Goal: Task Accomplishment & Management: Manage account settings

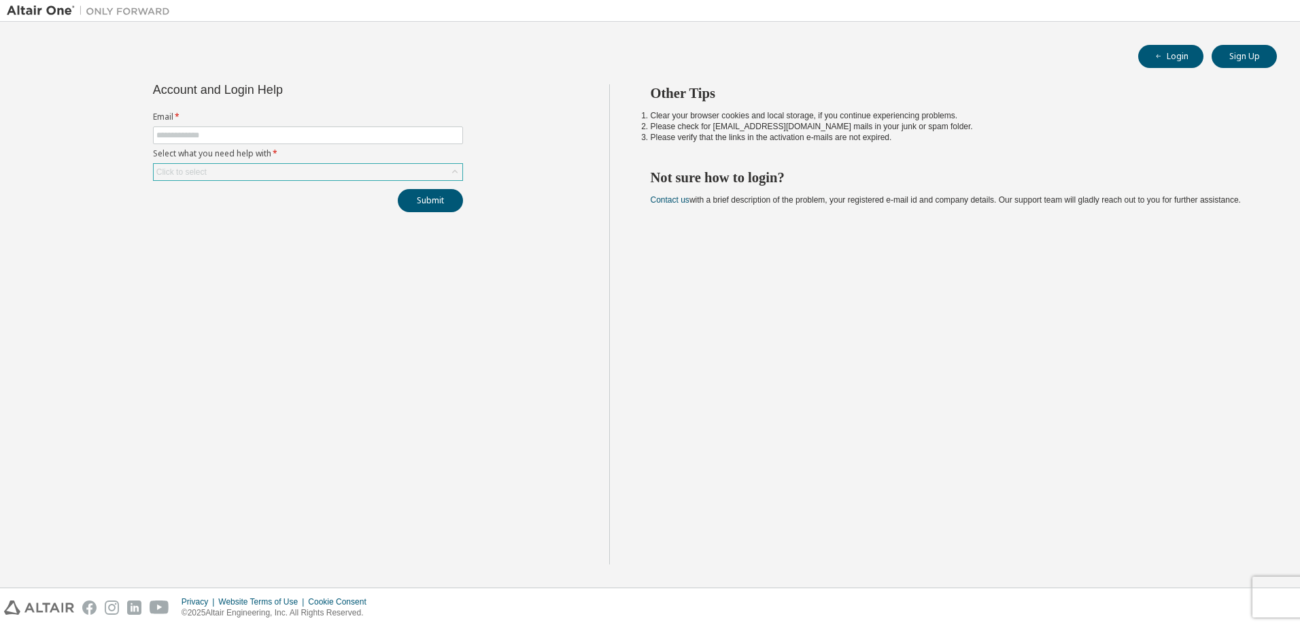
click at [402, 178] on div "Click to select" at bounding box center [308, 172] width 309 height 16
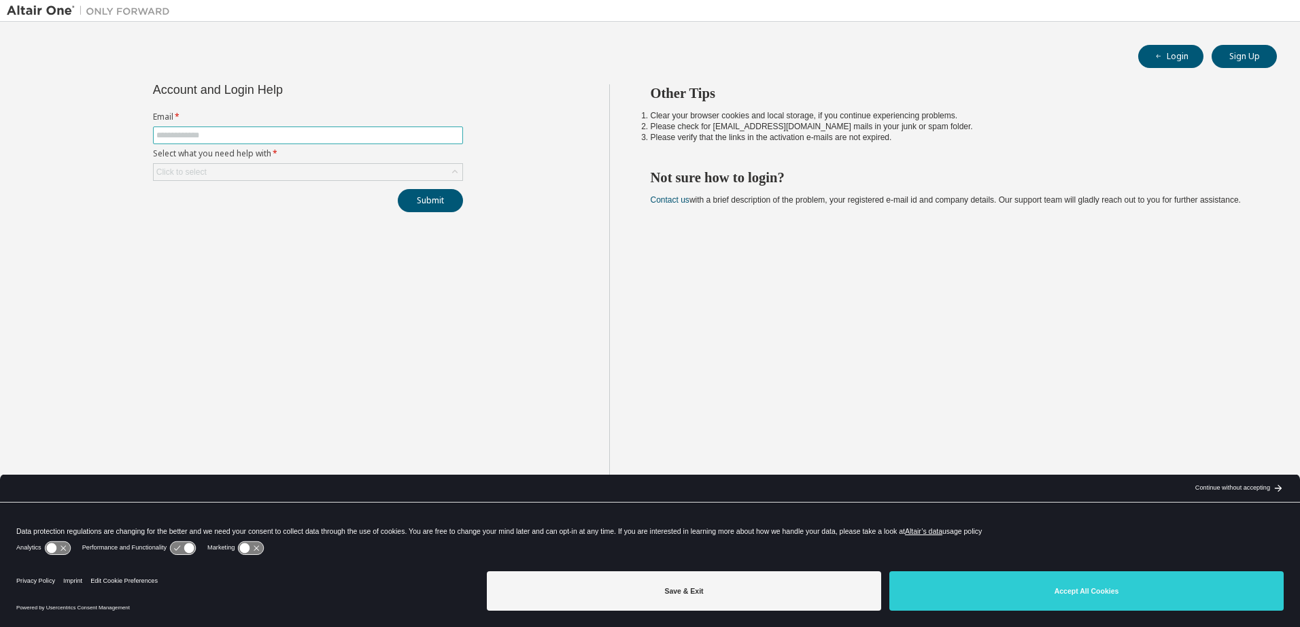
click at [257, 129] on span at bounding box center [308, 135] width 310 height 18
click at [258, 132] on input "text" at bounding box center [307, 135] width 303 height 11
type input "**********"
click at [254, 171] on div "Click to select" at bounding box center [308, 172] width 309 height 16
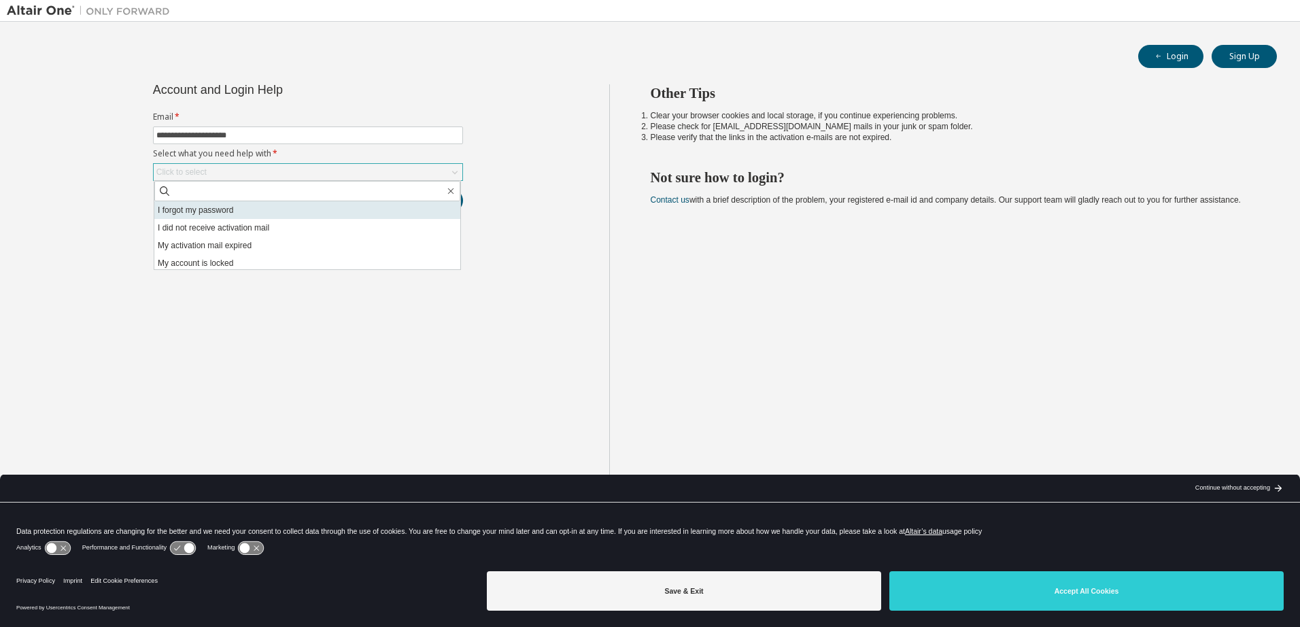
click at [254, 210] on li "I forgot my password" at bounding box center [307, 210] width 306 height 18
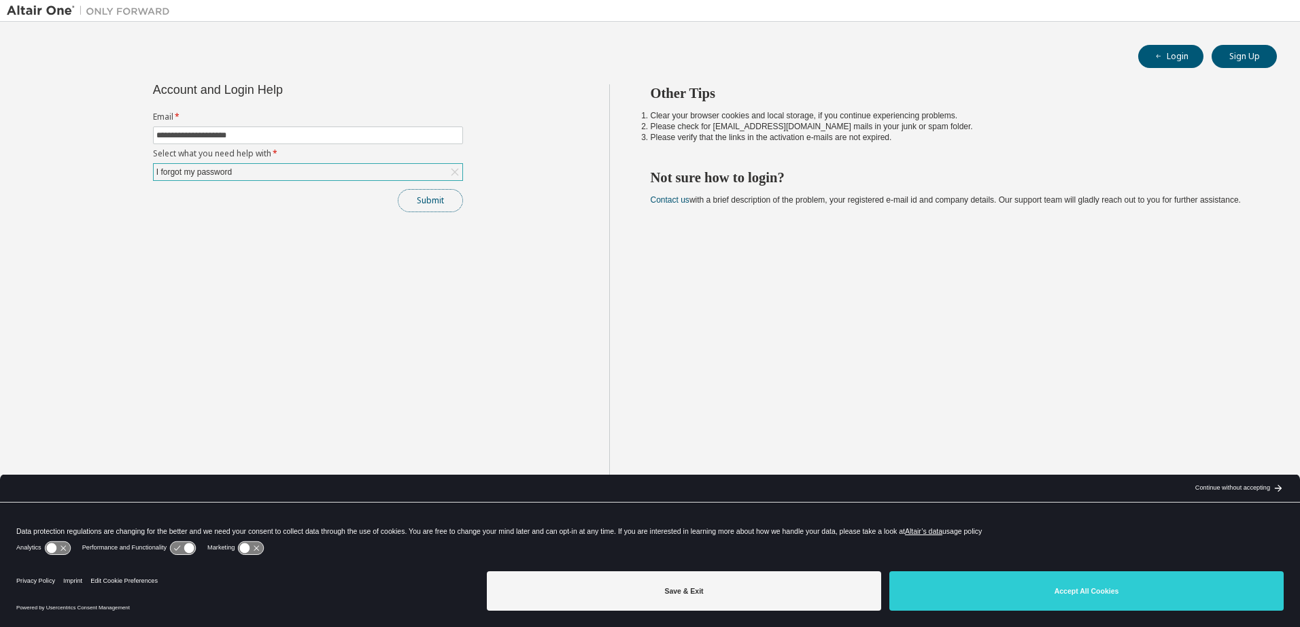
click at [432, 207] on button "Submit" at bounding box center [430, 200] width 65 height 23
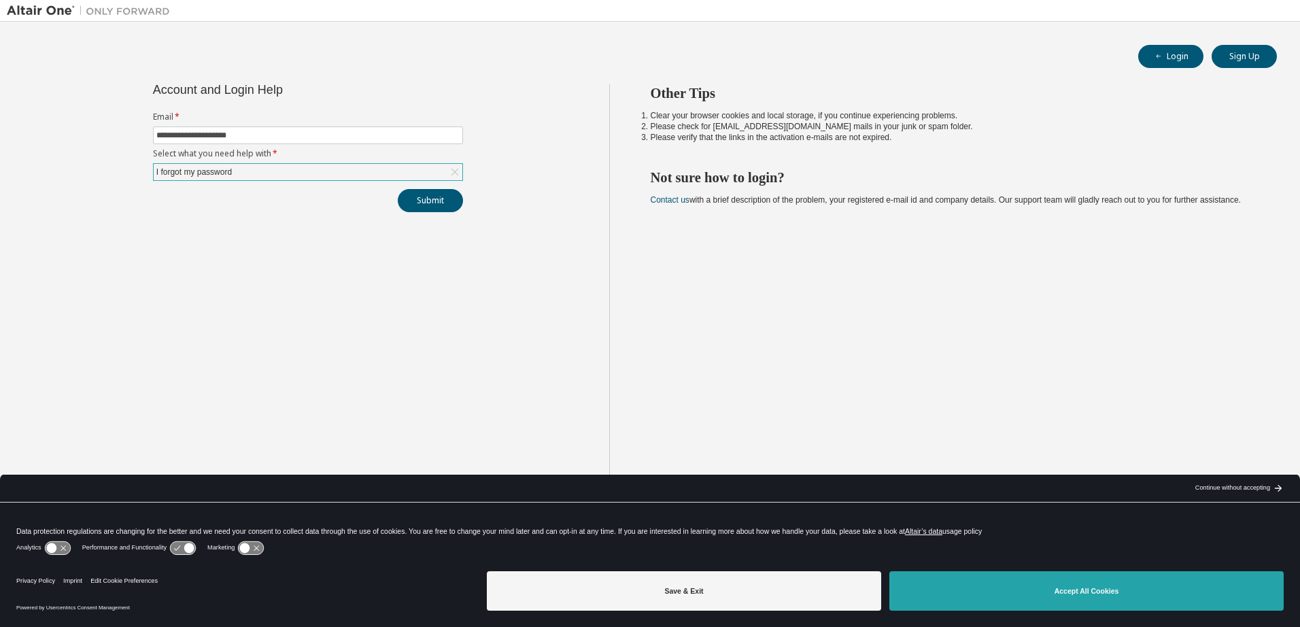
click at [1080, 599] on button "Accept All Cookies" at bounding box center [1087, 590] width 394 height 39
